Goal: Information Seeking & Learning: Learn about a topic

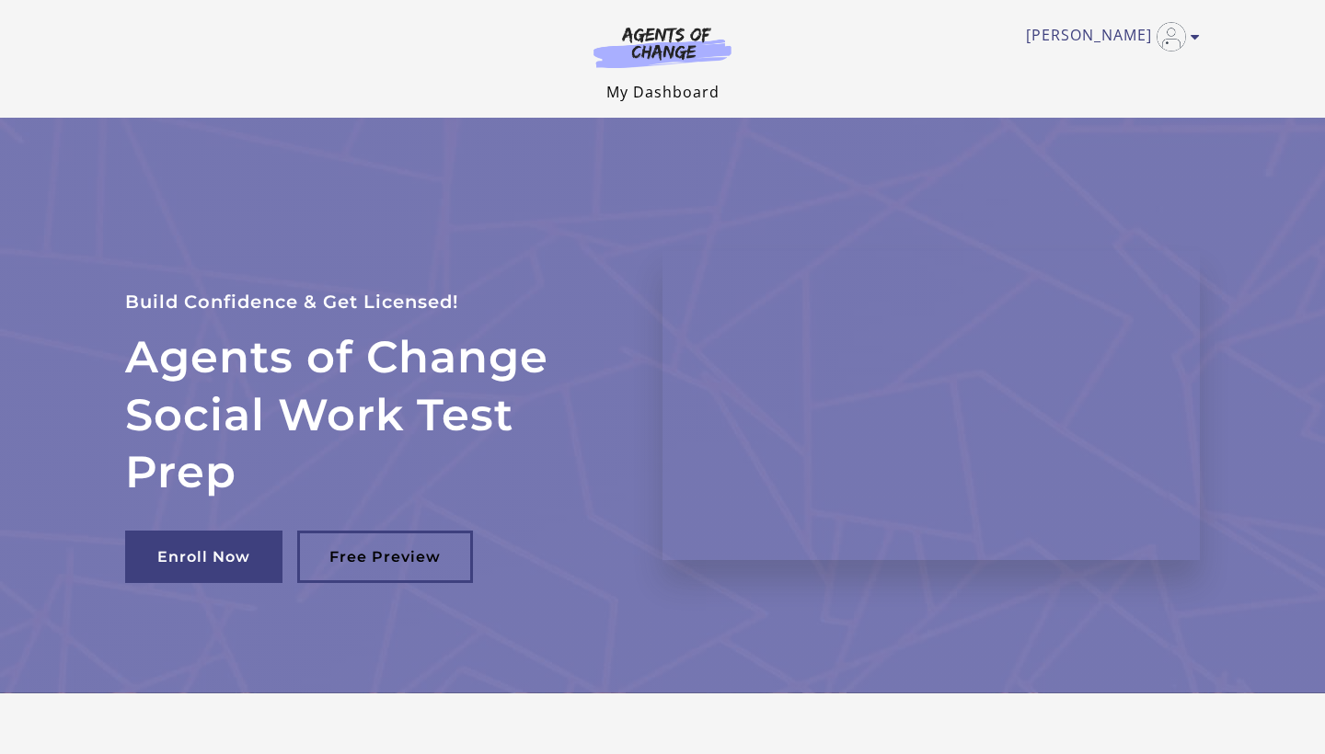
click at [665, 96] on link "My Dashboard" at bounding box center [662, 92] width 113 height 20
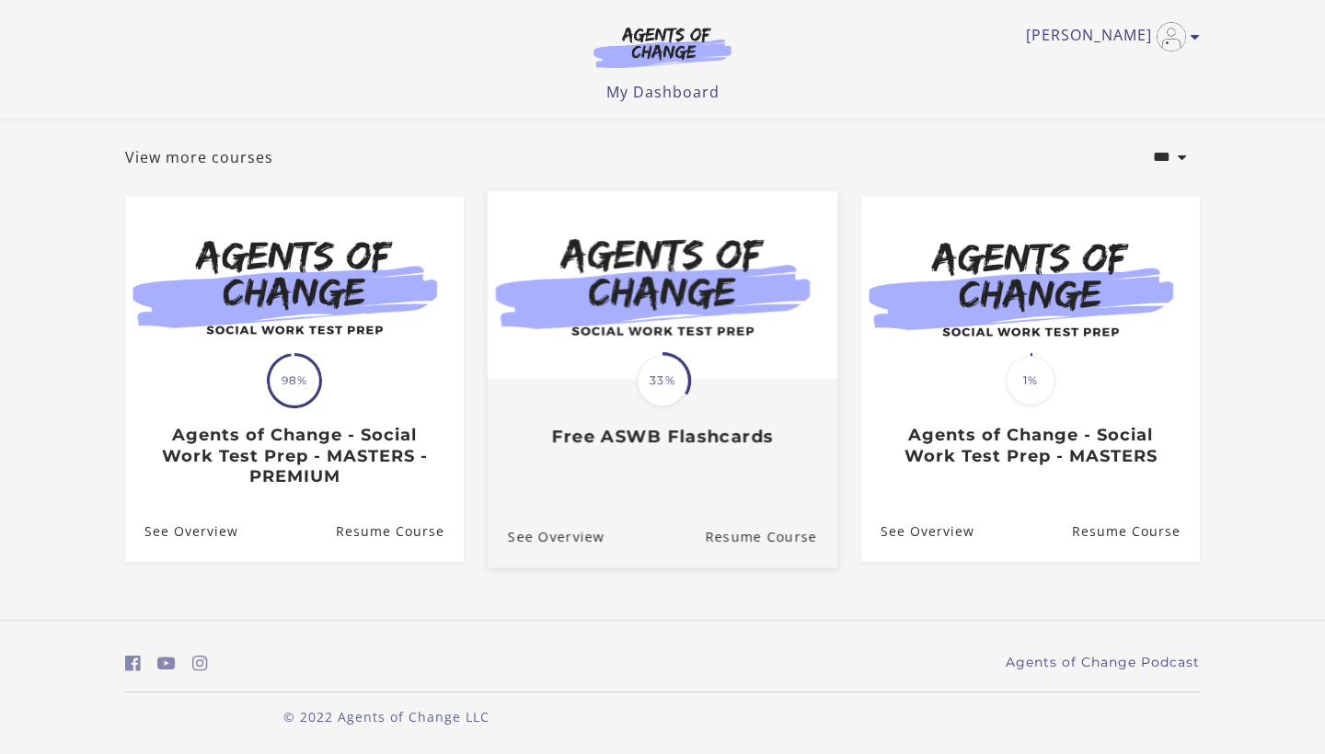
scroll to position [90, 0]
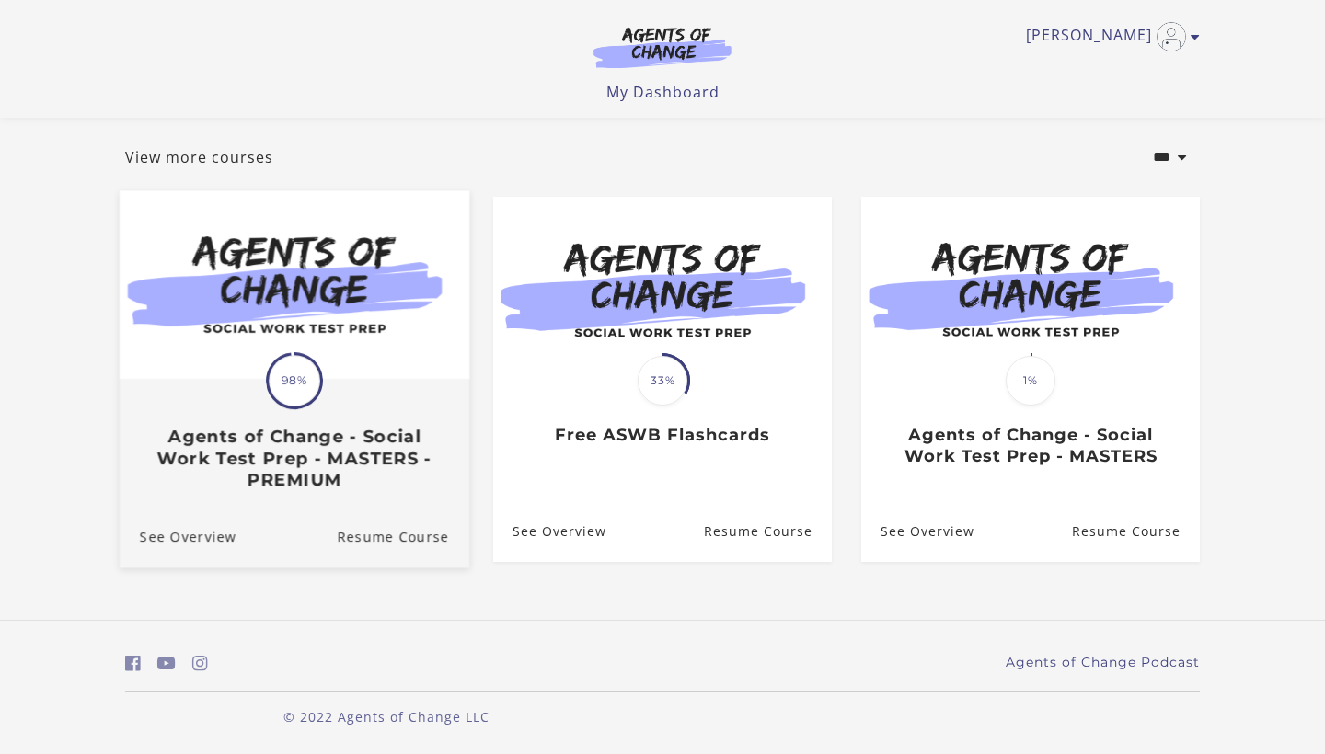
click at [301, 366] on span "98%" at bounding box center [295, 381] width 52 height 52
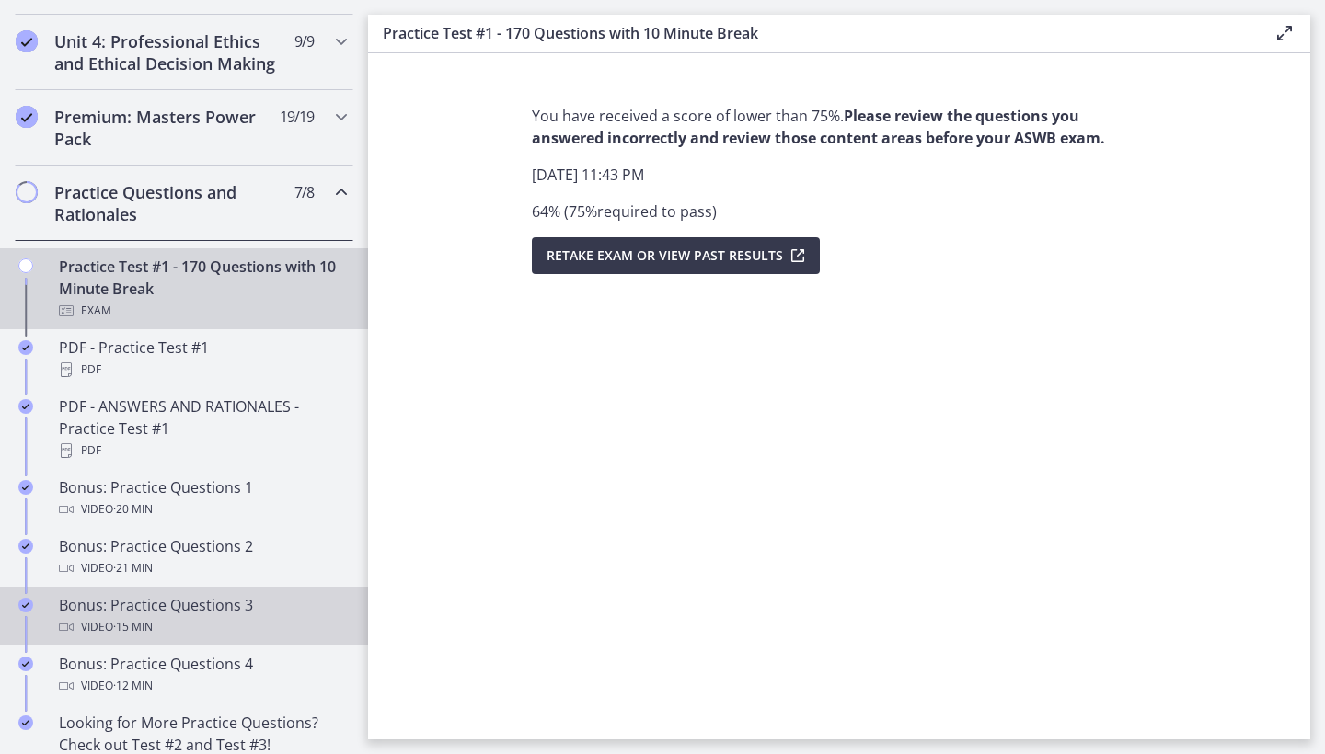
scroll to position [808, 0]
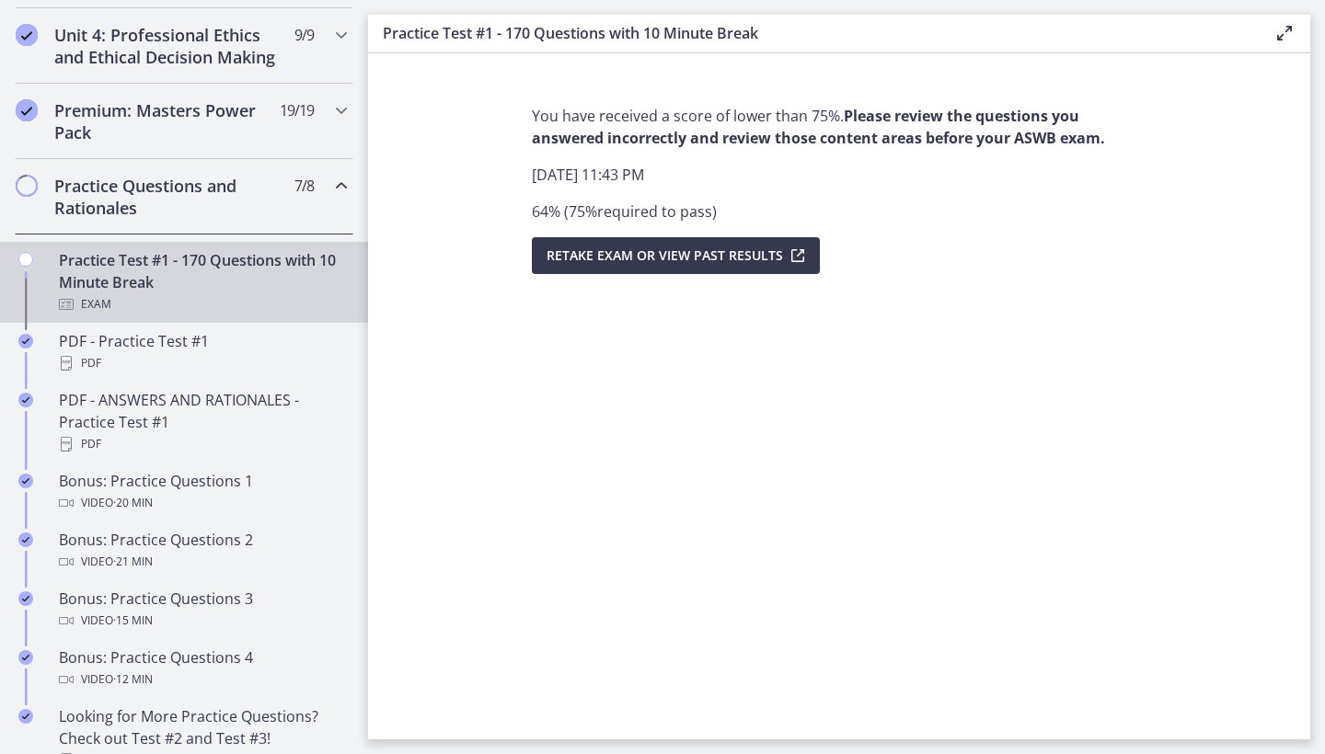
click at [219, 276] on div "Practice Test #1 - 170 Questions with 10 Minute Break Exam" at bounding box center [202, 282] width 287 height 66
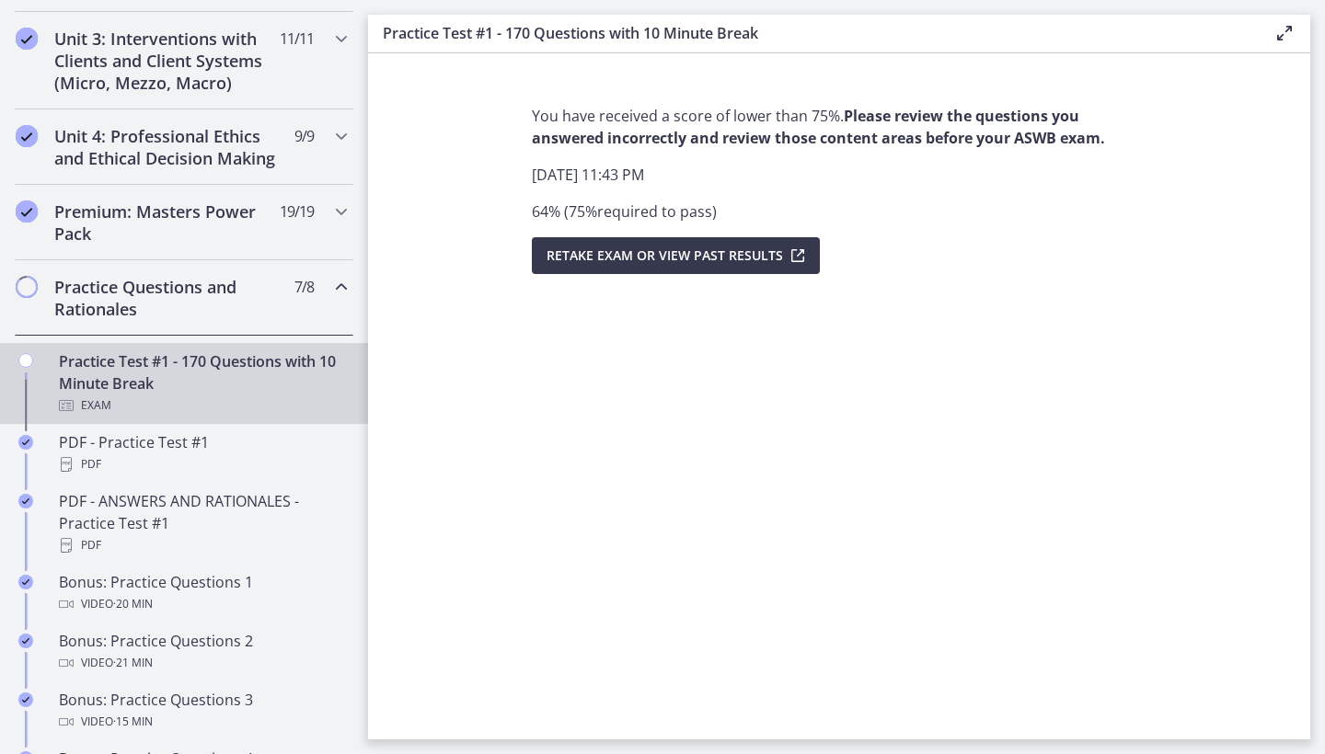
scroll to position [696, 0]
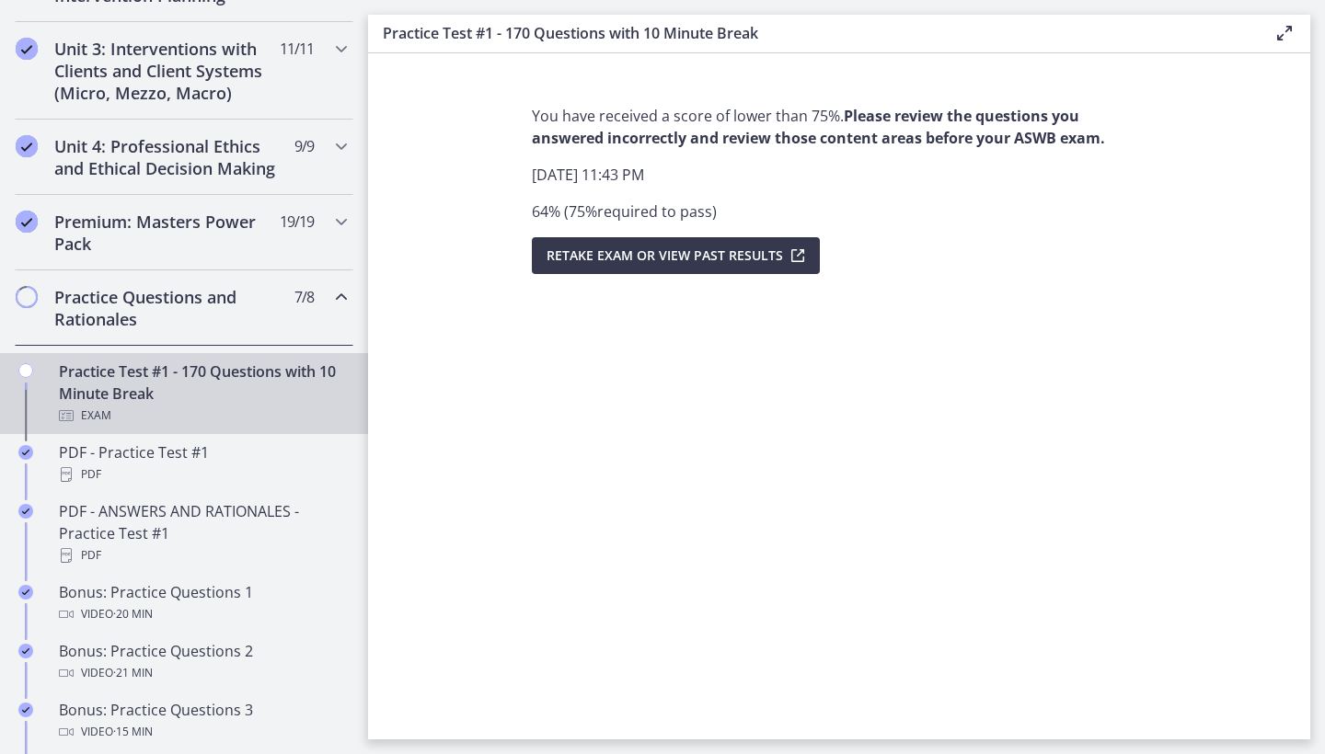
click at [215, 293] on h2 "Practice Questions and Rationales" at bounding box center [166, 308] width 224 height 44
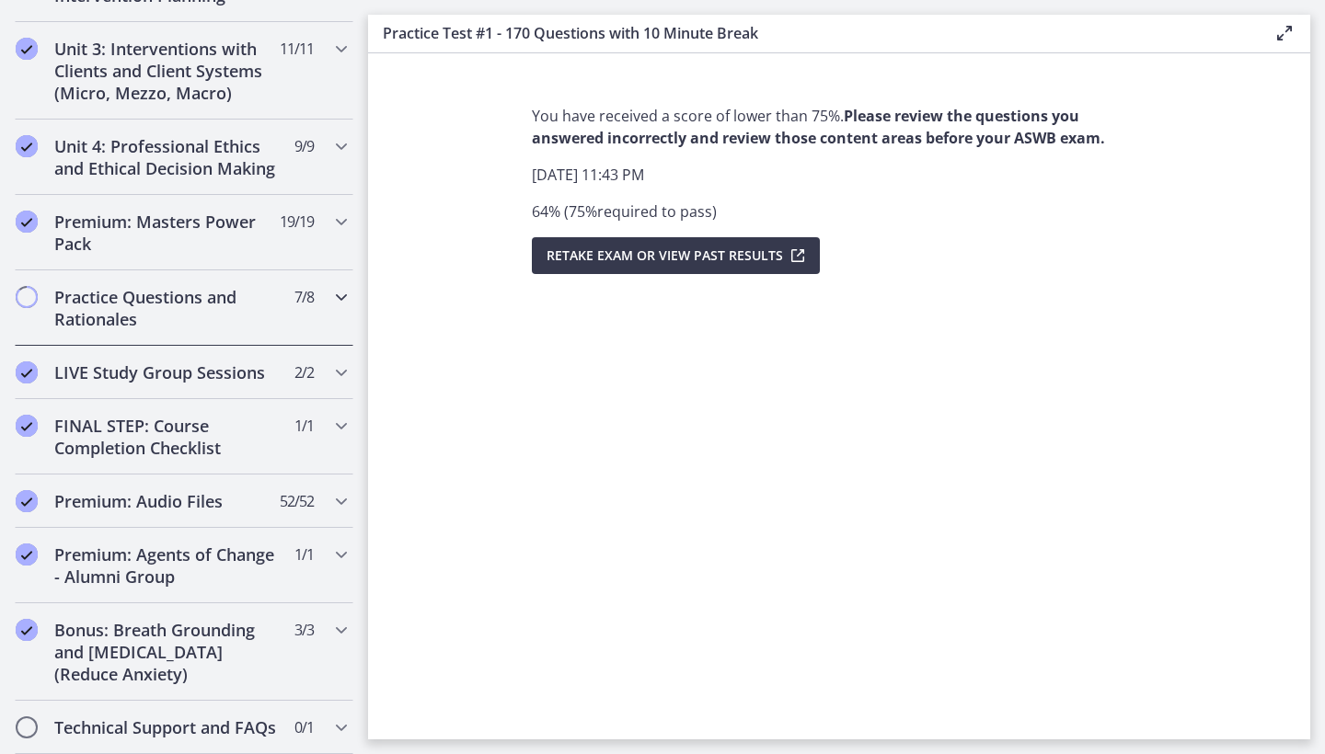
click at [210, 299] on h2 "Practice Questions and Rationales" at bounding box center [166, 308] width 224 height 44
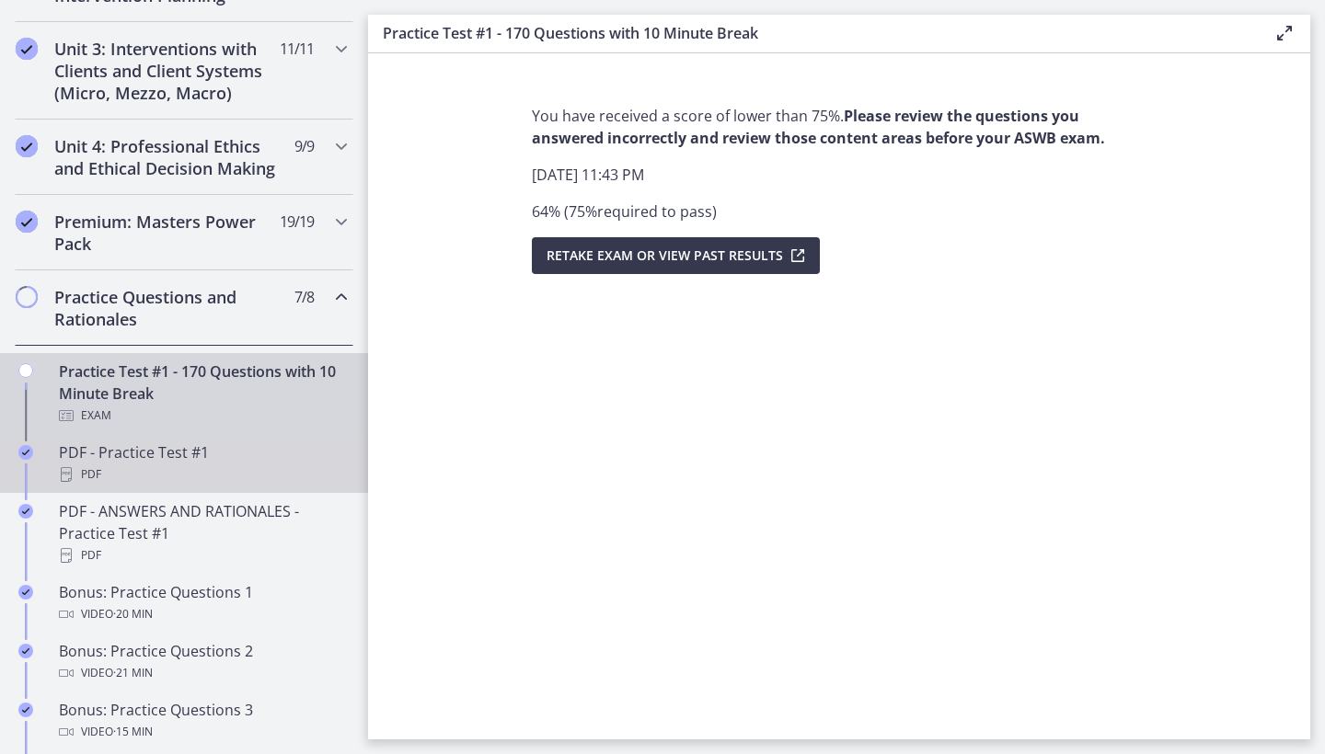
click at [161, 461] on div "PDF - Practice Test #1 PDF" at bounding box center [202, 464] width 287 height 44
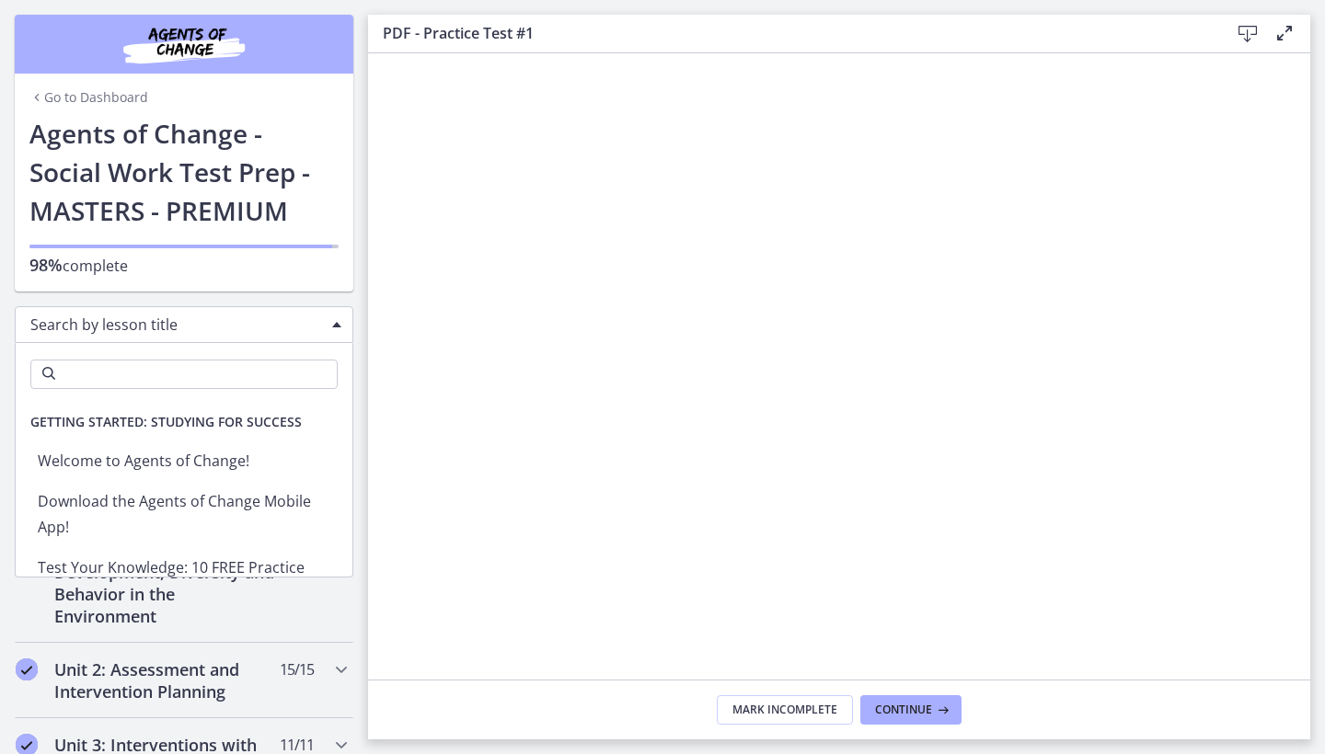
click at [272, 316] on span "Search by lesson title" at bounding box center [176, 325] width 293 height 20
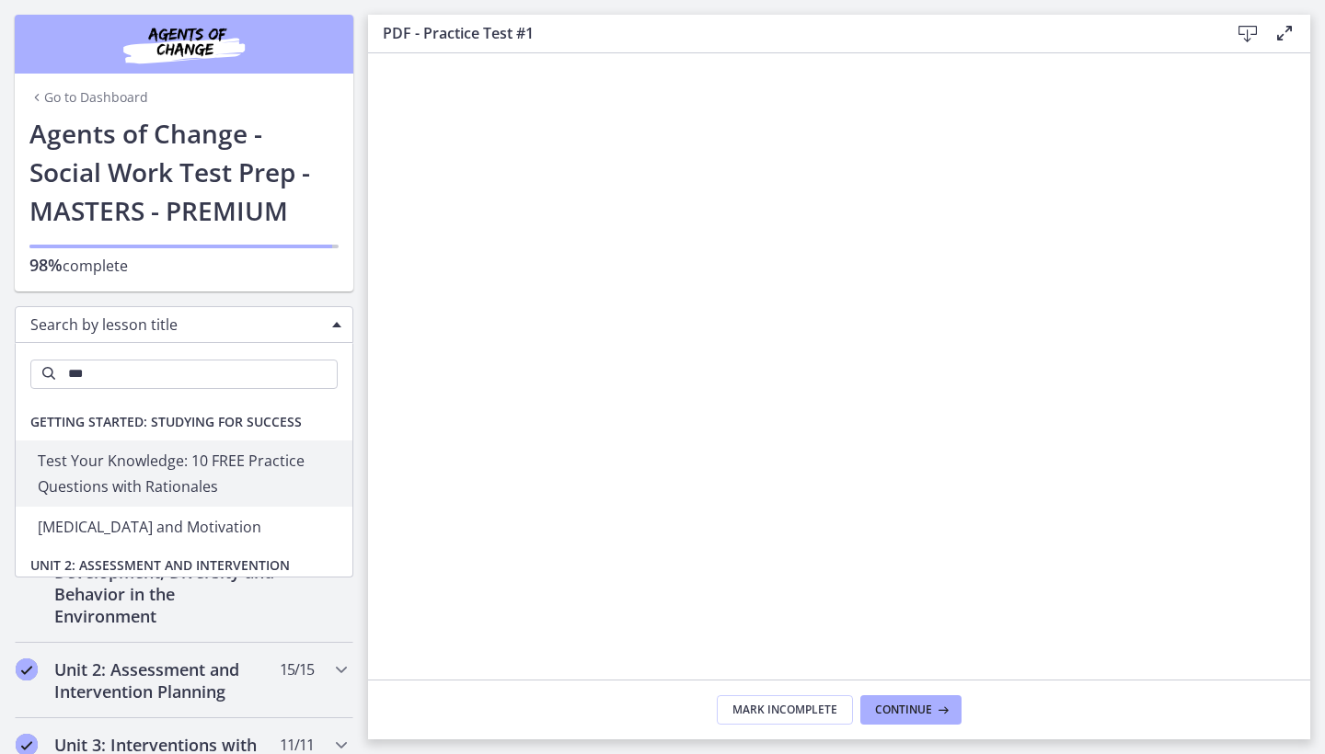
type input "****"
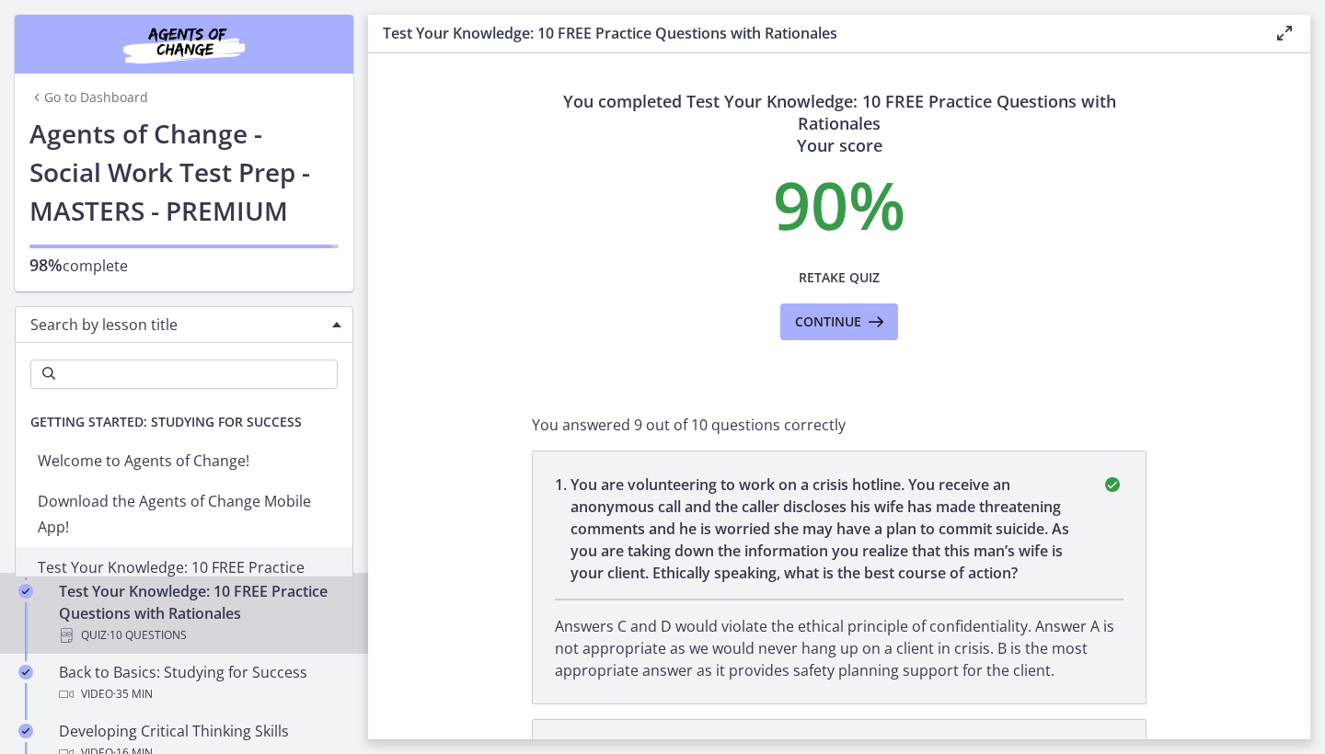
click at [202, 317] on span "Search by lesson title" at bounding box center [176, 325] width 293 height 20
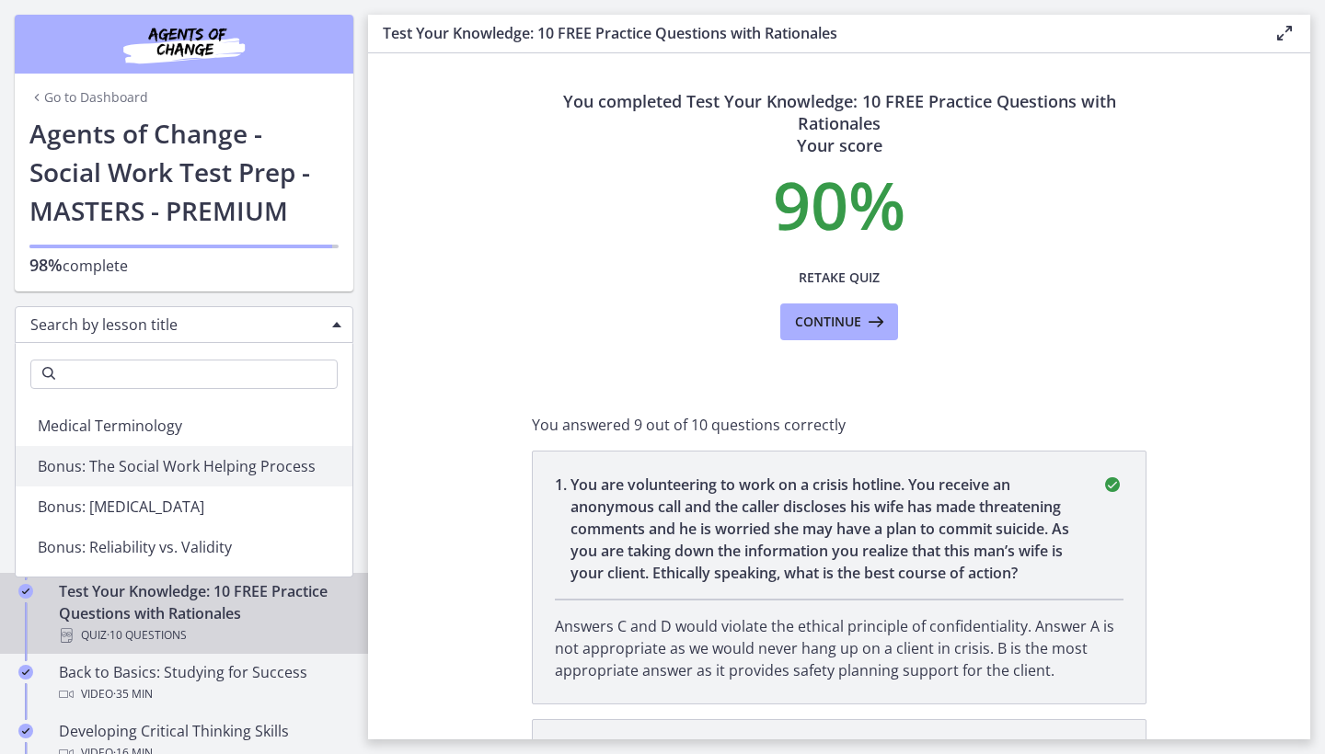
scroll to position [2207, 0]
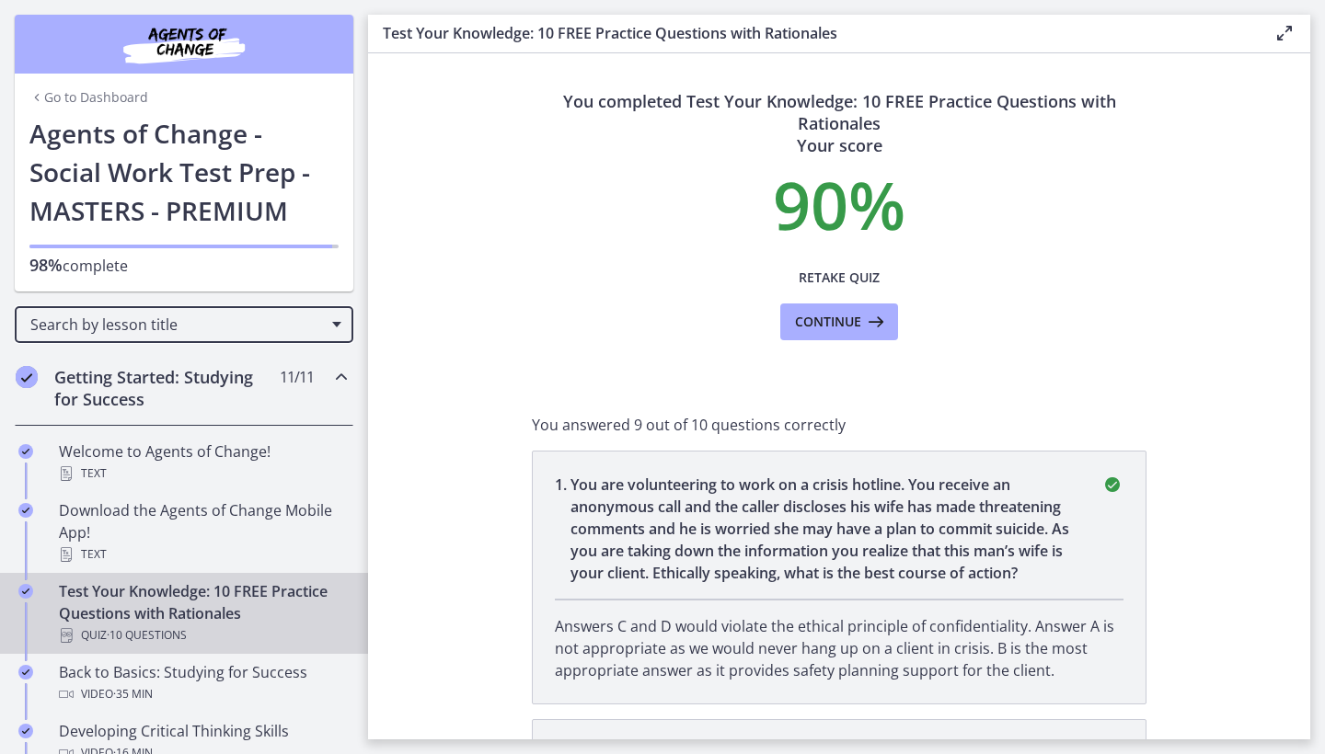
click at [299, 653] on link "Test Your Knowledge: 10 FREE Practice Questions with Rationales Quiz · 10 Quest…" at bounding box center [184, 613] width 368 height 81
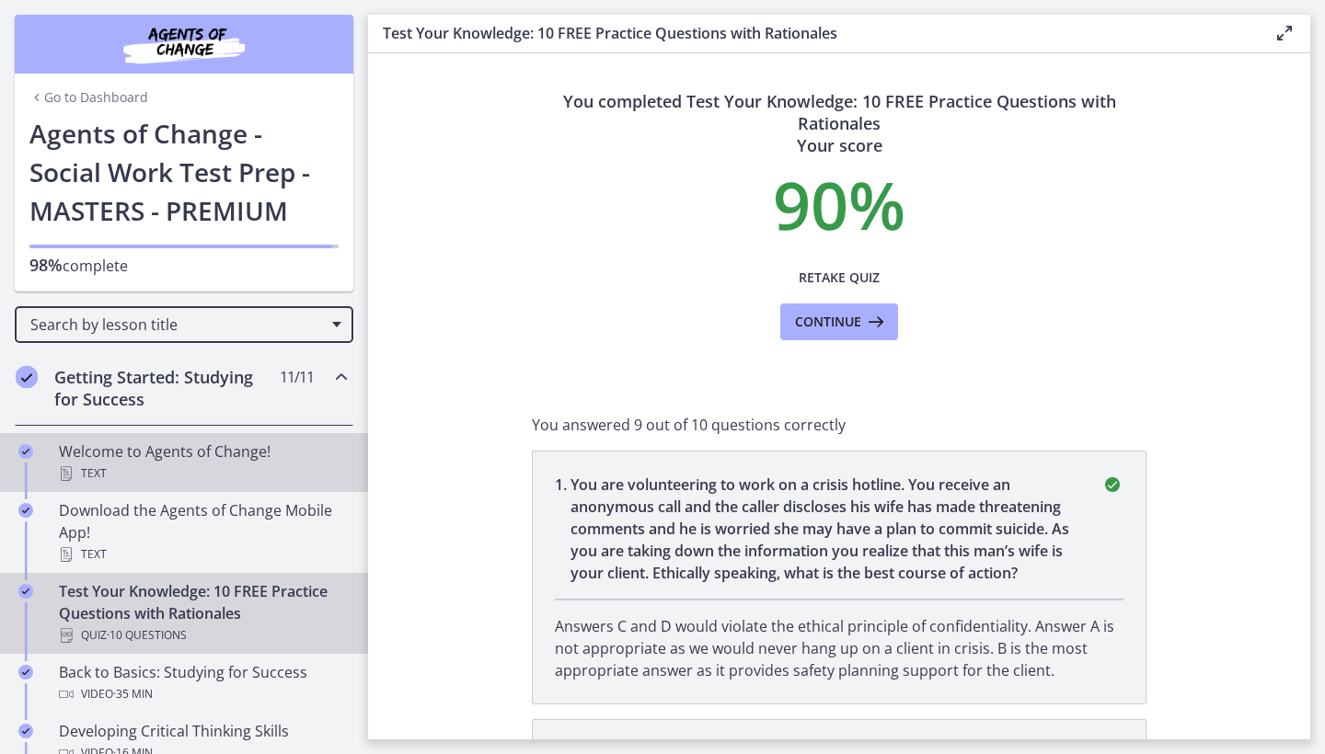
click at [237, 466] on div "Text" at bounding box center [202, 474] width 287 height 22
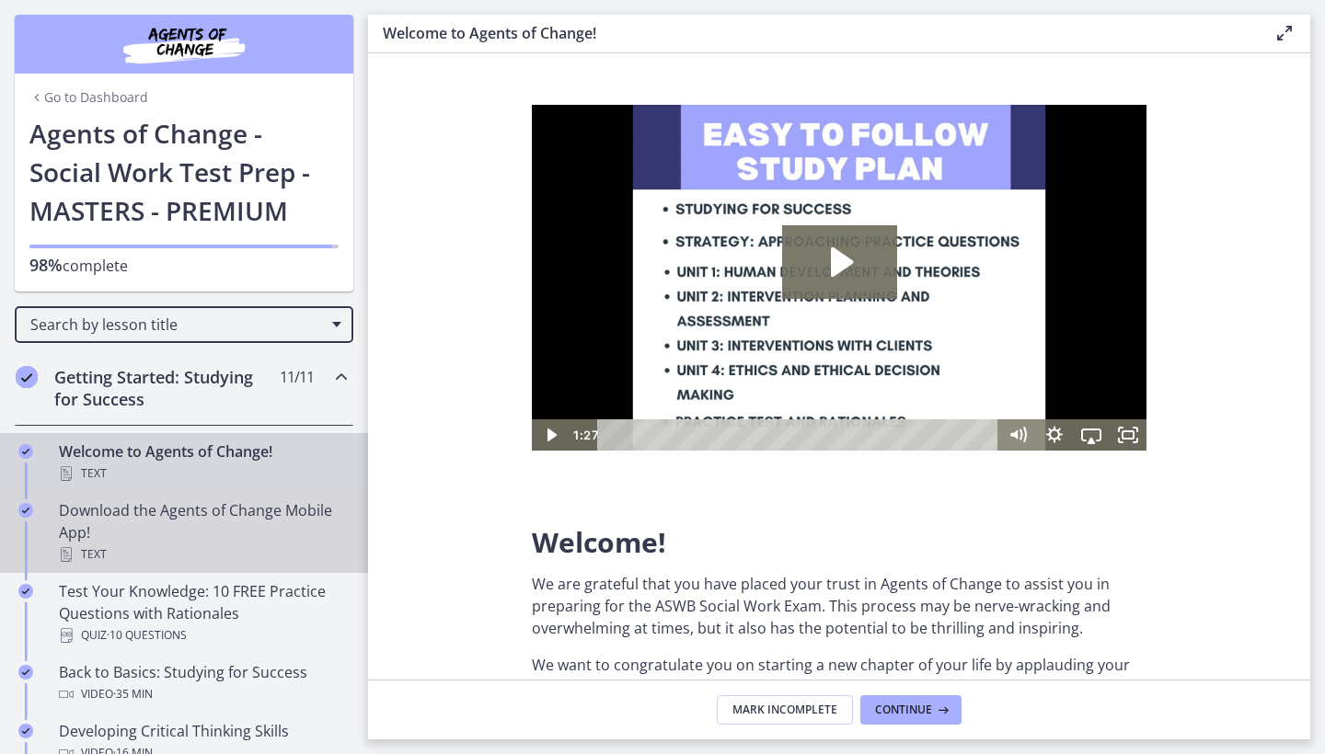
click at [229, 494] on link "Download the Agents of Change Mobile App! Text" at bounding box center [184, 532] width 368 height 81
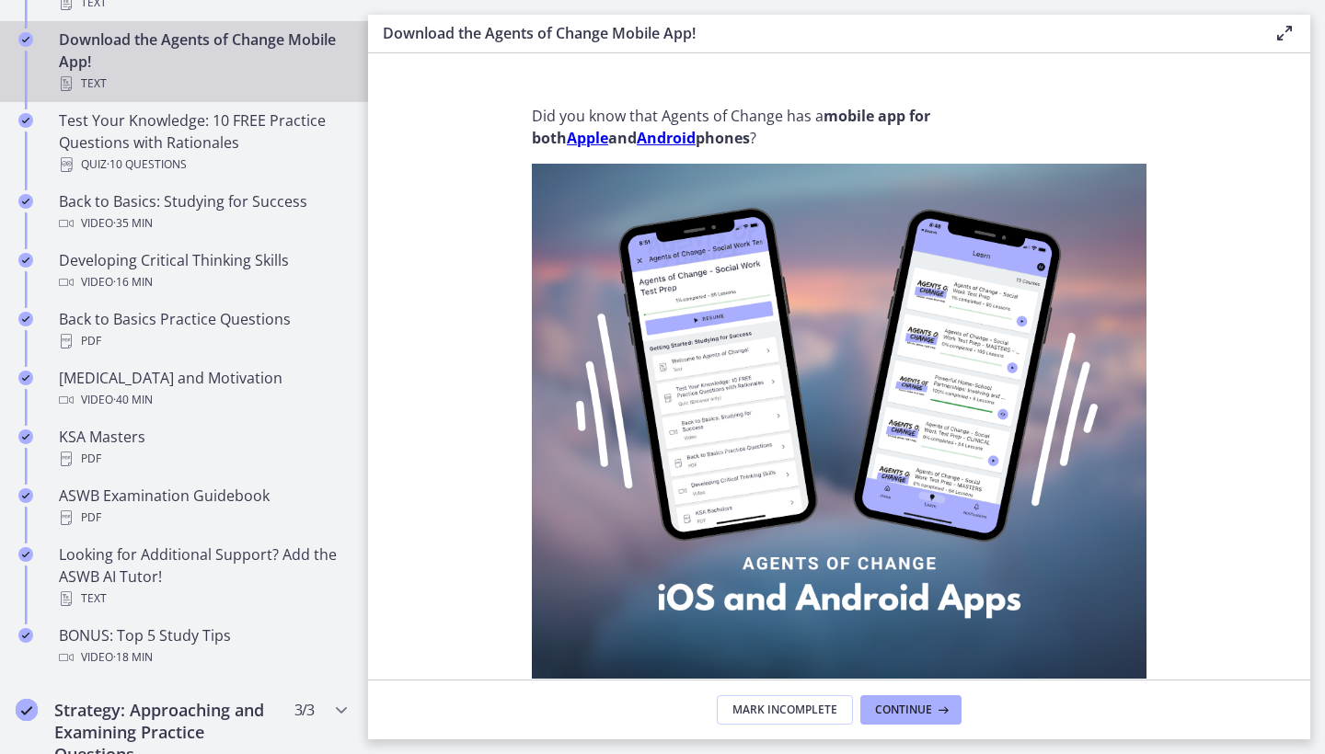
scroll to position [478, 0]
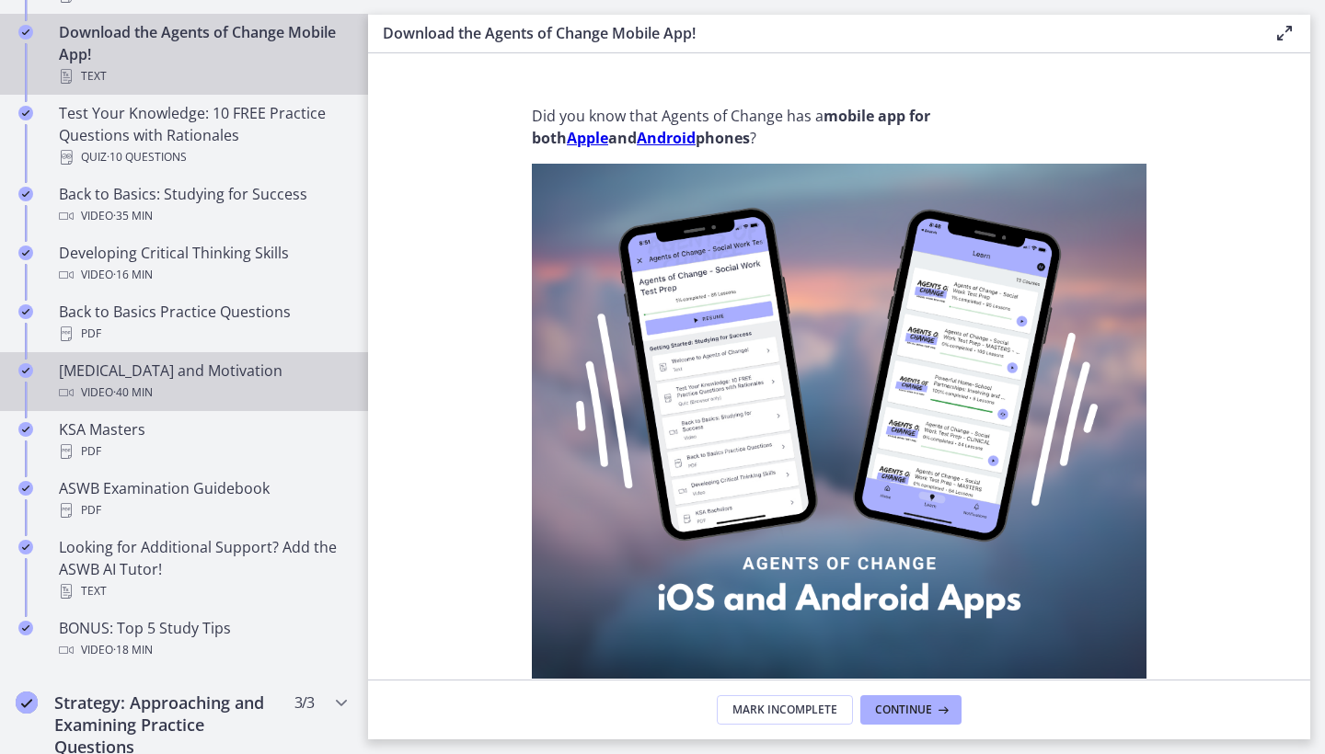
click at [194, 363] on div "Test Anxiety and Motivation Video · 40 min" at bounding box center [202, 382] width 287 height 44
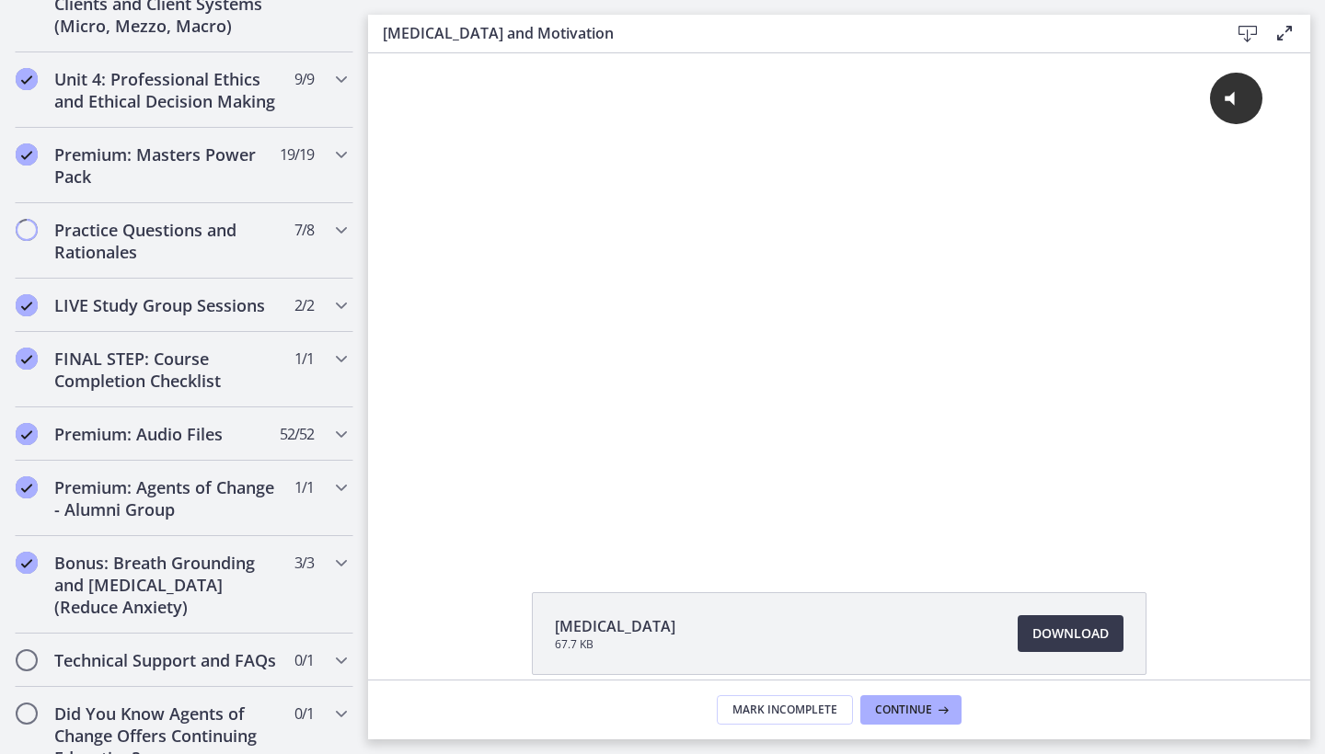
scroll to position [1493, 0]
click at [167, 218] on h2 "Practice Questions and Rationales" at bounding box center [166, 240] width 224 height 44
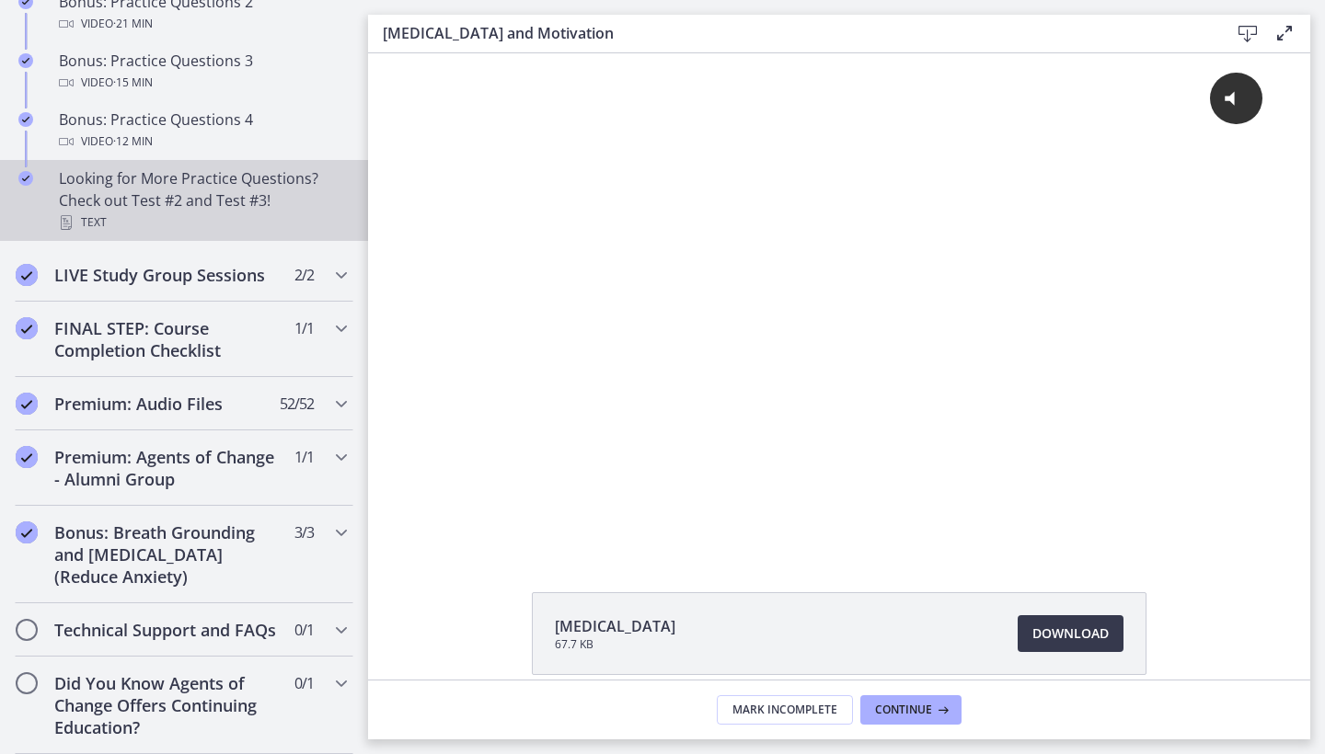
scroll to position [1346, 0]
click at [162, 210] on div "Looking for More Practice Questions? Check out Test #2 and Test #3! Text" at bounding box center [202, 200] width 287 height 66
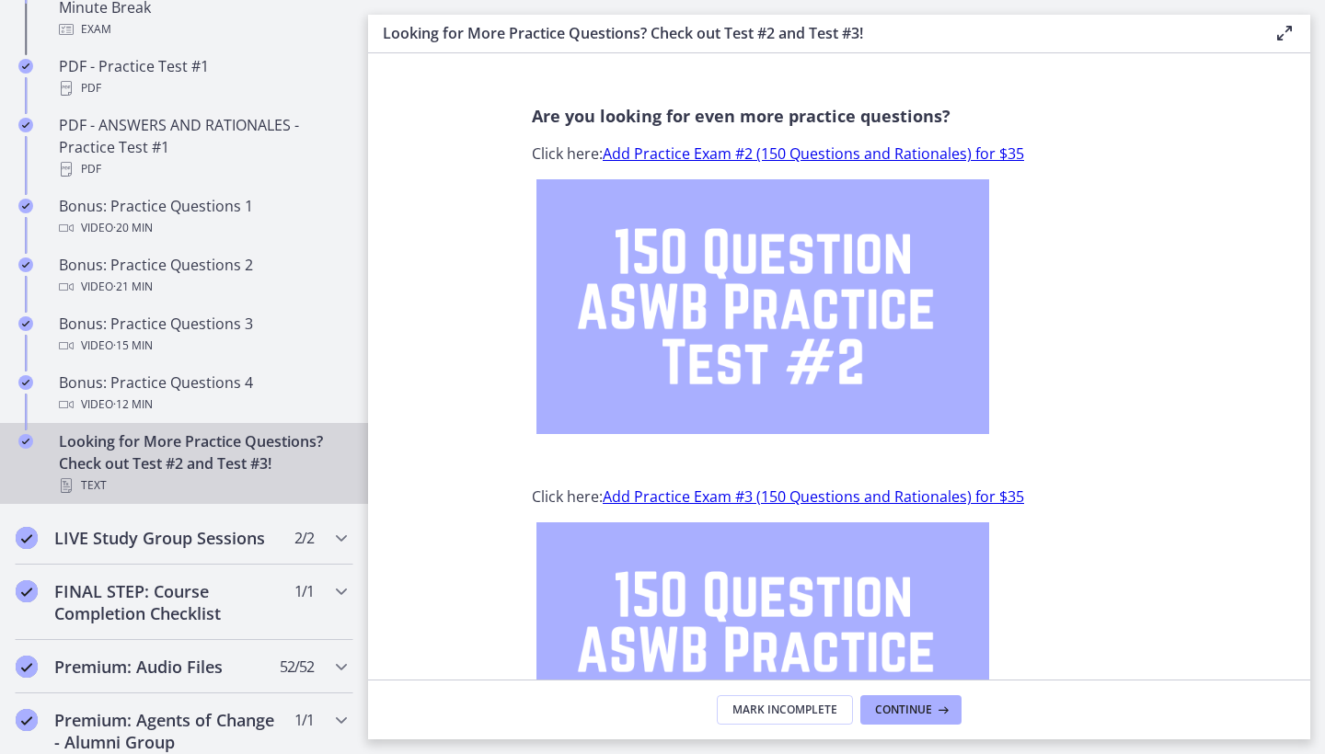
scroll to position [1082, 0]
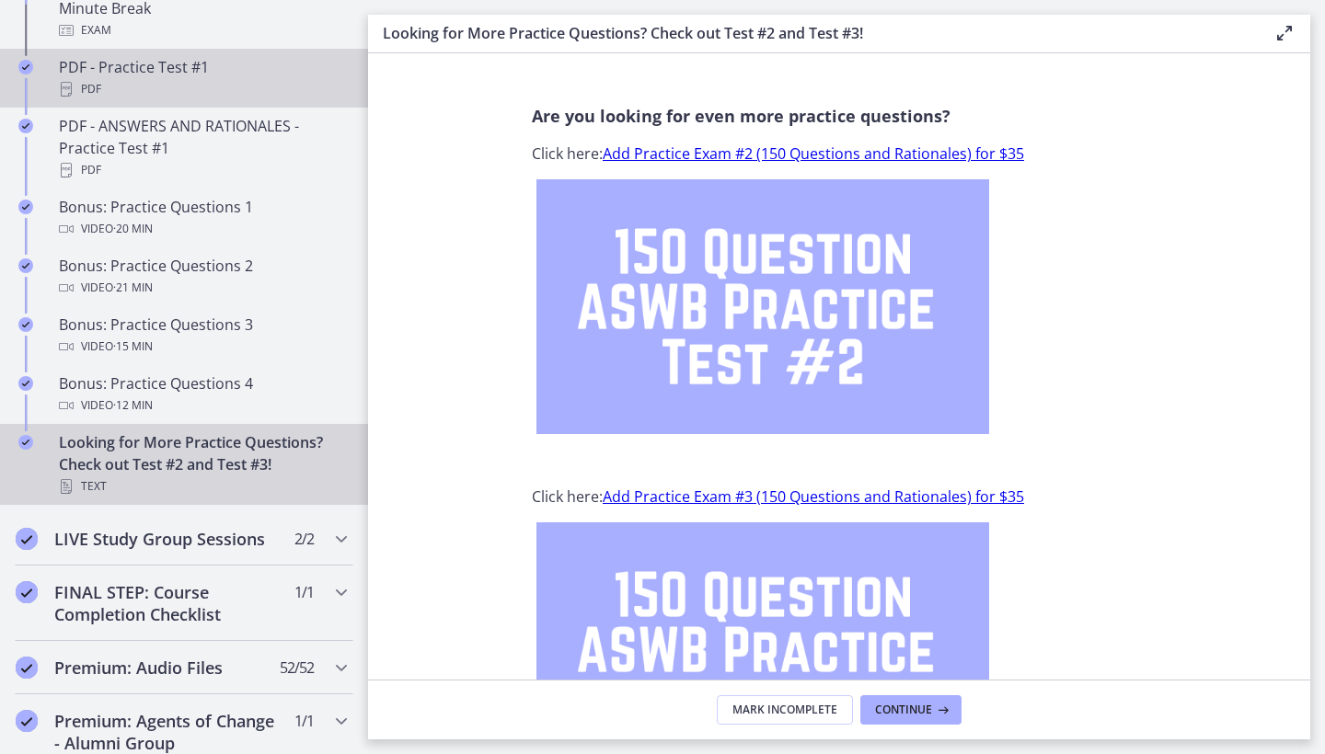
click at [174, 81] on div "PDF" at bounding box center [202, 89] width 287 height 22
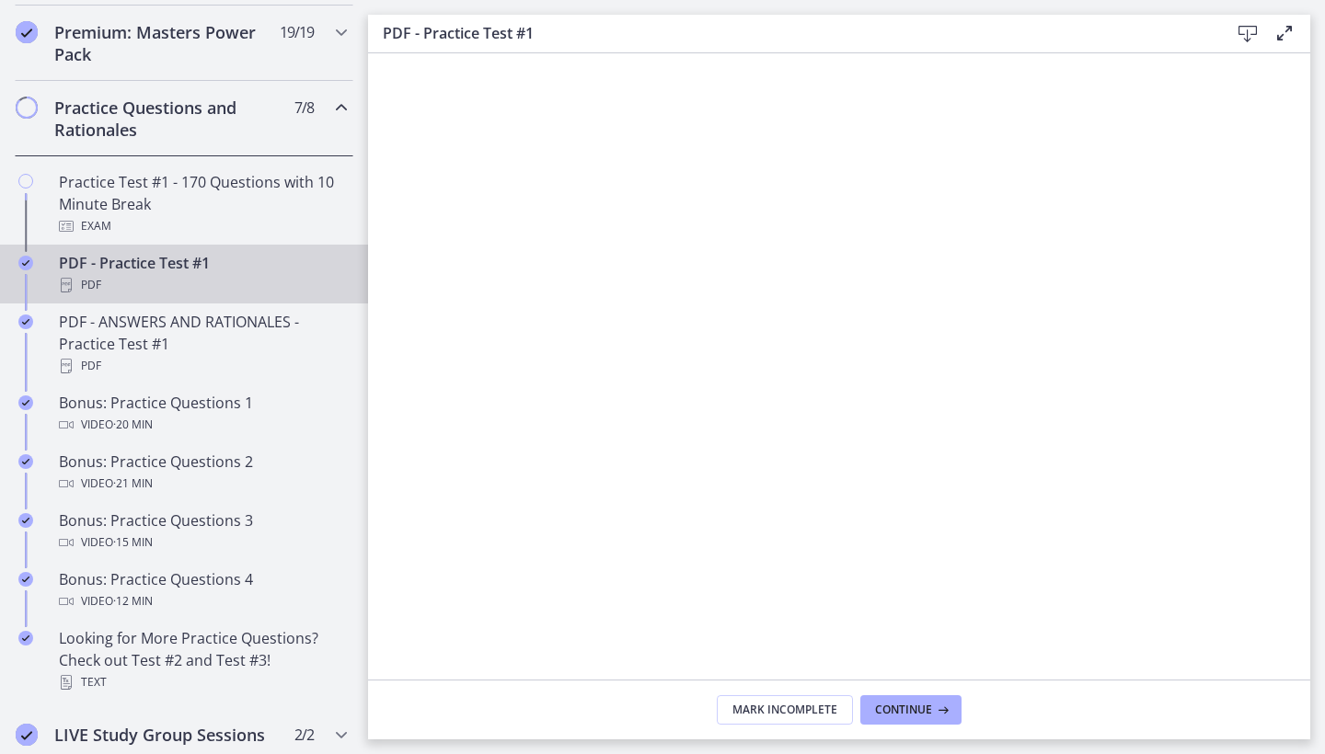
scroll to position [884, 0]
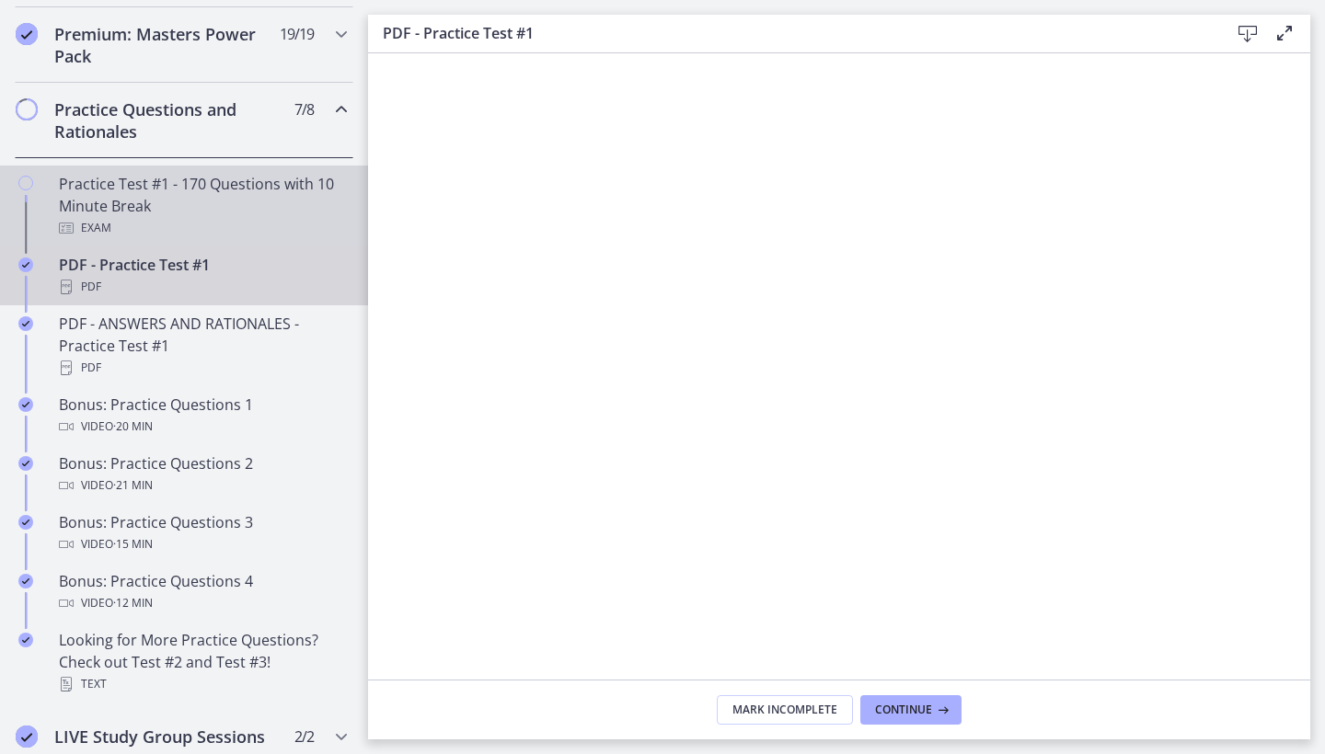
click at [155, 178] on div "Practice Test #1 - 170 Questions with 10 Minute Break Exam" at bounding box center [202, 206] width 287 height 66
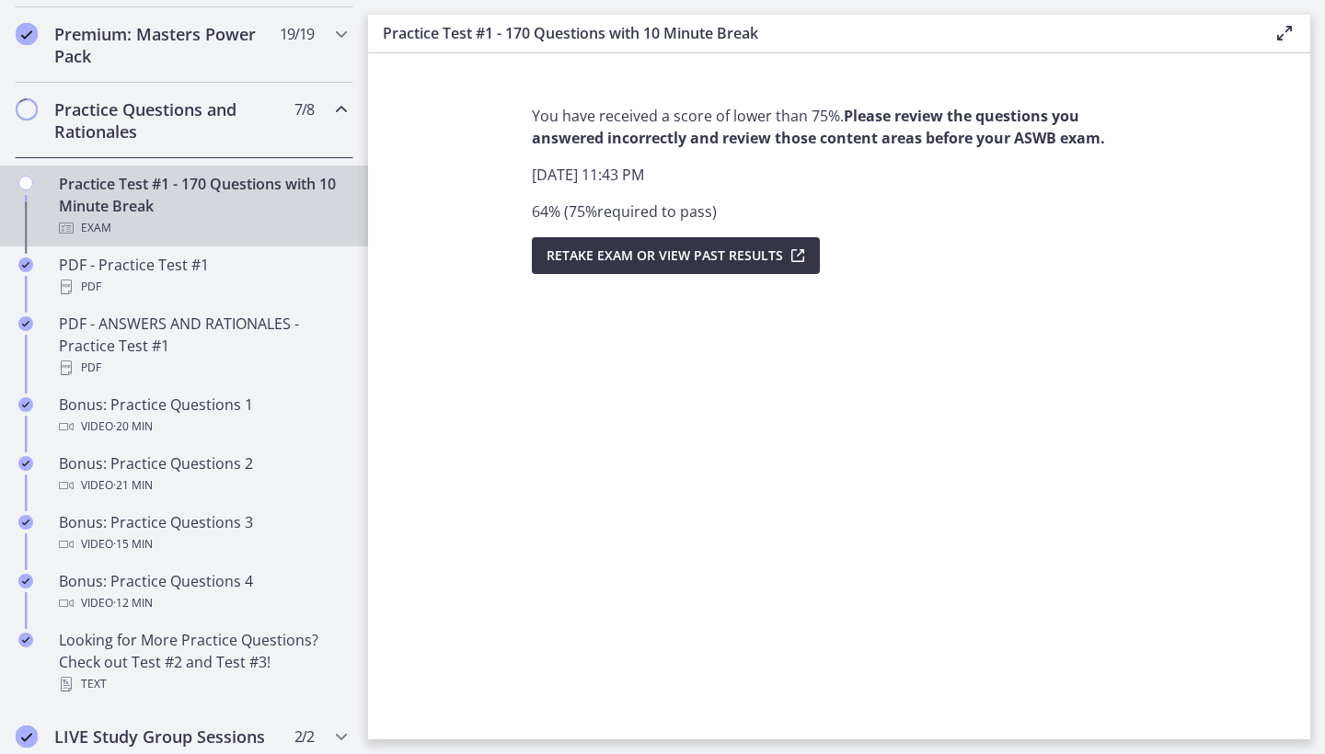
click at [692, 258] on span "Retake Exam OR View Past Results" at bounding box center [665, 256] width 236 height 22
